Goal: Contribute content: Add original content to the website for others to see

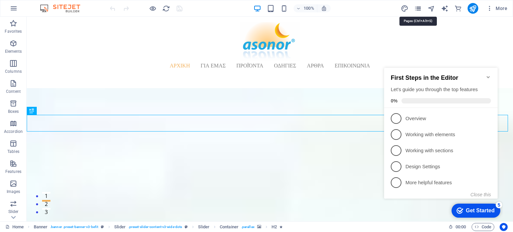
click at [416, 8] on icon "pages" at bounding box center [418, 9] width 8 height 8
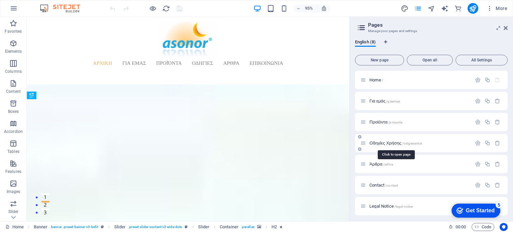
click at [388, 144] on span "Οδηγίες Χρήσης /odigiesxrisis" at bounding box center [395, 142] width 53 height 5
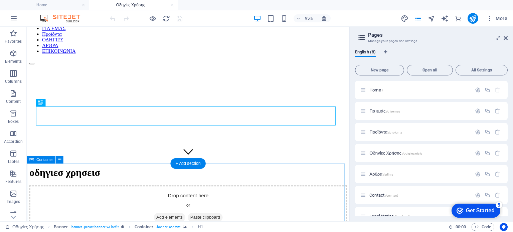
scroll to position [100, 0]
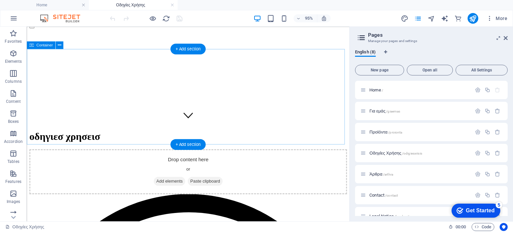
click at [172, 185] on span "Add elements" at bounding box center [176, 189] width 33 height 9
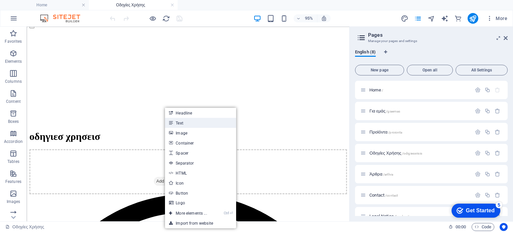
click at [181, 124] on link "Text" at bounding box center [200, 123] width 71 height 10
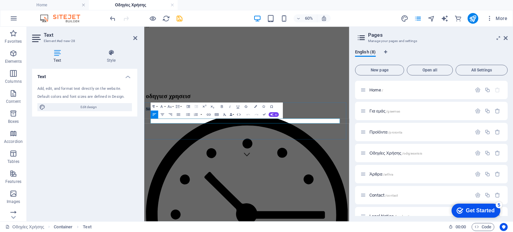
scroll to position [24, 0]
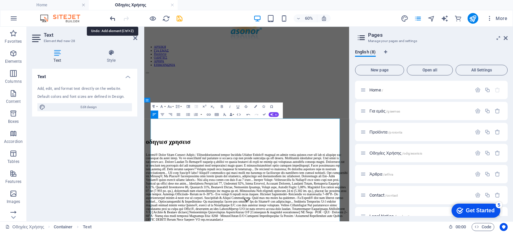
click at [109, 18] on icon "undo" at bounding box center [113, 19] width 8 height 8
click at [111, 18] on icon "undo" at bounding box center [113, 19] width 8 height 8
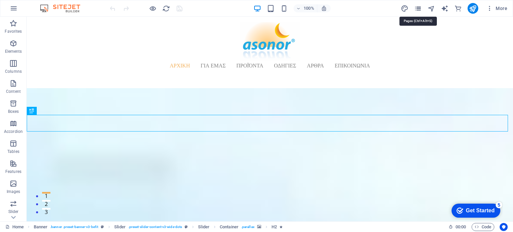
click at [418, 10] on icon "pages" at bounding box center [418, 9] width 8 height 8
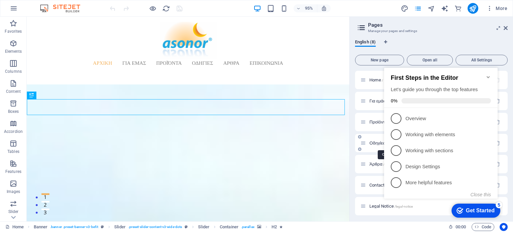
click at [374, 143] on span "Οδηγίες Χρήσης /odigiesxrisis" at bounding box center [395, 142] width 53 height 5
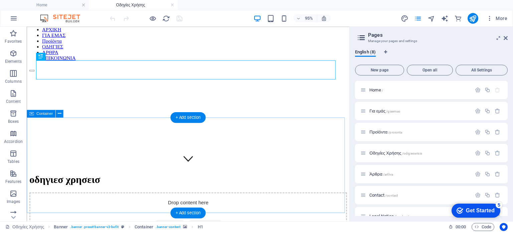
scroll to position [100, 0]
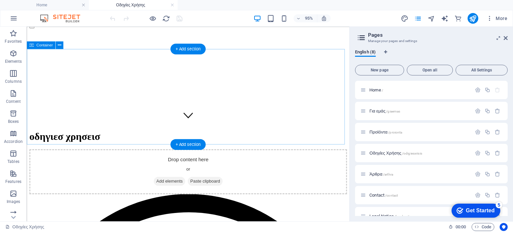
click at [173, 185] on span "Add elements" at bounding box center [176, 189] width 33 height 9
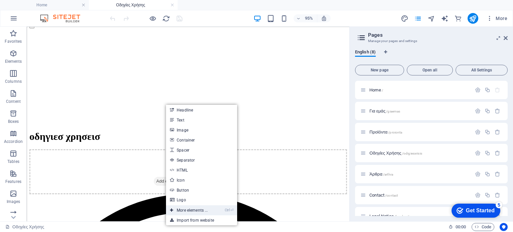
click at [186, 211] on link "Ctrl ⏎ More elements ..." at bounding box center [189, 210] width 46 height 10
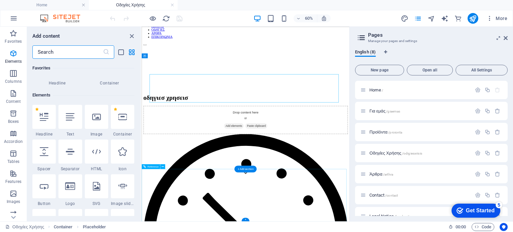
scroll to position [71, 0]
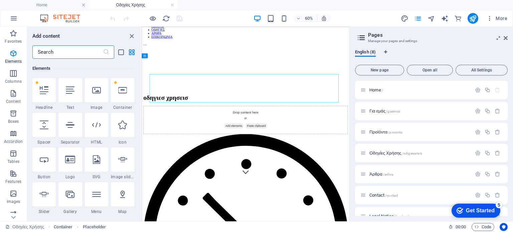
click at [69, 53] on input "text" at bounding box center [67, 51] width 70 height 13
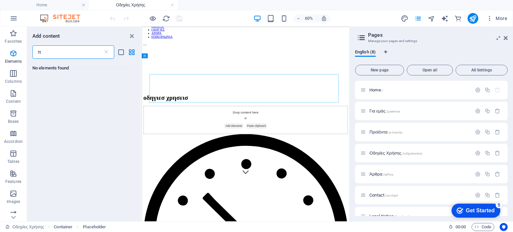
scroll to position [0, 0]
type input "π"
type input "p"
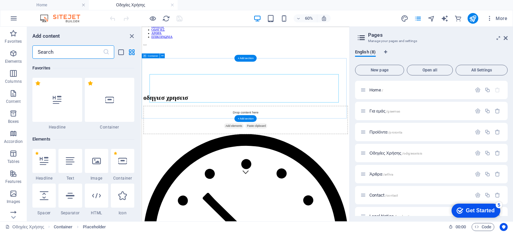
click at [290, 187] on span "Add elements" at bounding box center [294, 191] width 33 height 9
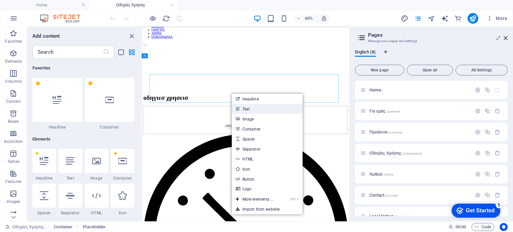
click at [249, 111] on link "Text" at bounding box center [267, 109] width 71 height 10
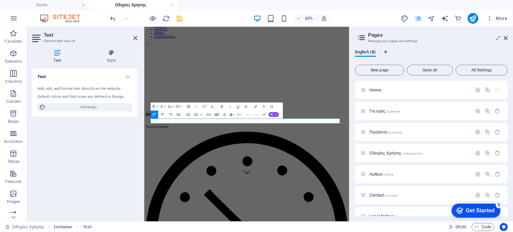
scroll to position [24, 0]
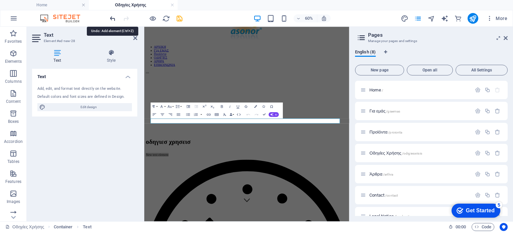
click at [113, 17] on icon "undo" at bounding box center [113, 19] width 8 height 8
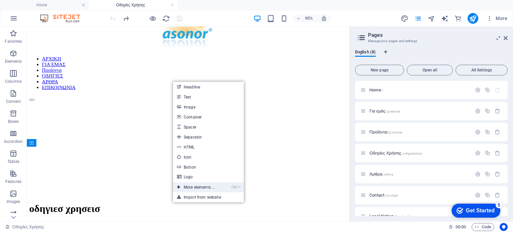
click at [183, 186] on link "Ctrl ⏎ More elements ..." at bounding box center [196, 187] width 46 height 10
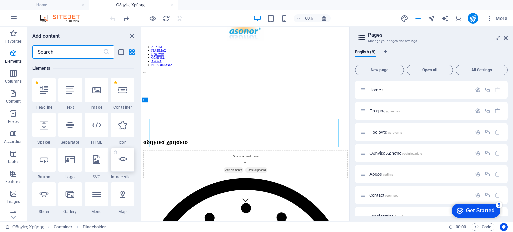
scroll to position [204, 0]
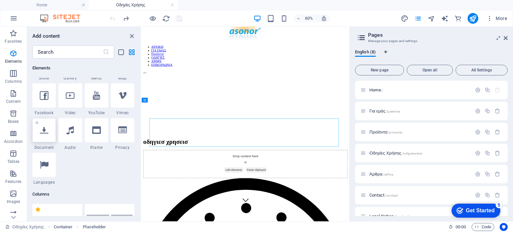
click at [49, 134] on div at bounding box center [43, 130] width 23 height 24
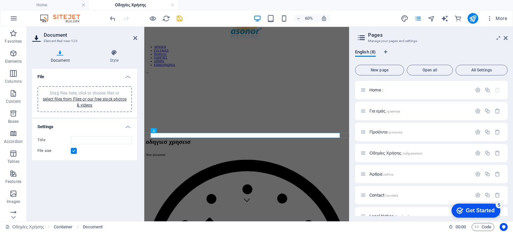
scroll to position [0, 0]
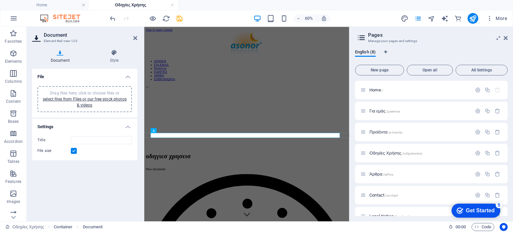
click at [61, 58] on h4 "Document" at bounding box center [61, 56] width 59 height 14
click at [95, 140] on input "Title" at bounding box center [101, 140] width 61 height 8
click at [88, 104] on link "select files from Files or our free stock photos & videos" at bounding box center [85, 102] width 84 height 11
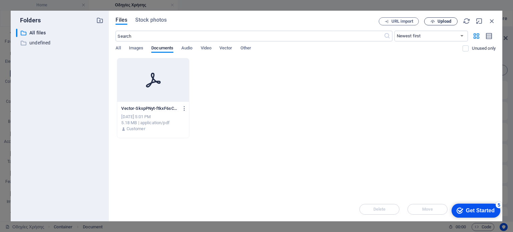
click at [442, 18] on button "Upload" at bounding box center [440, 21] width 33 height 8
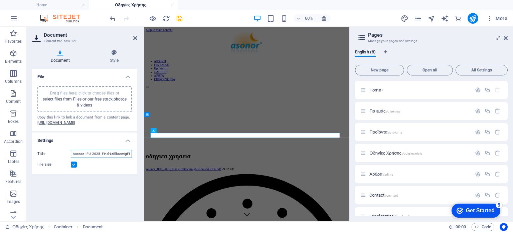
click at [97, 158] on input "Asonor_IFU_2025_Final-LzBlbcamigF5L8ni75kRZA.pdf" at bounding box center [101, 154] width 61 height 8
drag, startPoint x: 85, startPoint y: 165, endPoint x: 137, endPoint y: 165, distance: 52.4
click at [137, 165] on div "Document Style File Drag files here, click to choose files or select files from…" at bounding box center [85, 132] width 116 height 177
click at [113, 158] on input "Asonor_IFU_2025_Final-LzBlbcamigF5L8ni75kRZA.pdf" at bounding box center [101, 154] width 61 height 8
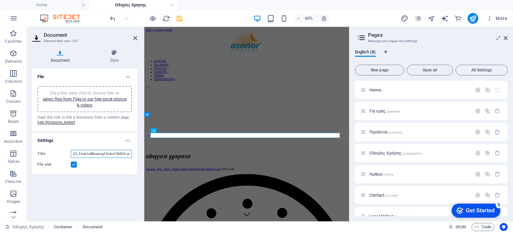
scroll to position [0, 0]
drag, startPoint x: 130, startPoint y: 164, endPoint x: 66, endPoint y: 160, distance: 64.9
click at [66, 160] on div "Title Asonor_IFU_2025_Final-LzBlbcamigF5L8ni75kRZA.pdf File size" at bounding box center [84, 159] width 105 height 29
type input "O"
type input "Οδηγίες Χρήσης Asonor Σπρέι"
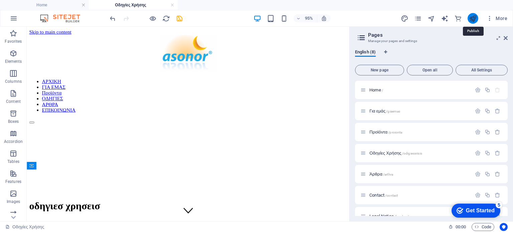
click at [472, 17] on icon "publish" at bounding box center [473, 19] width 8 height 8
